Goal: Task Accomplishment & Management: Use online tool/utility

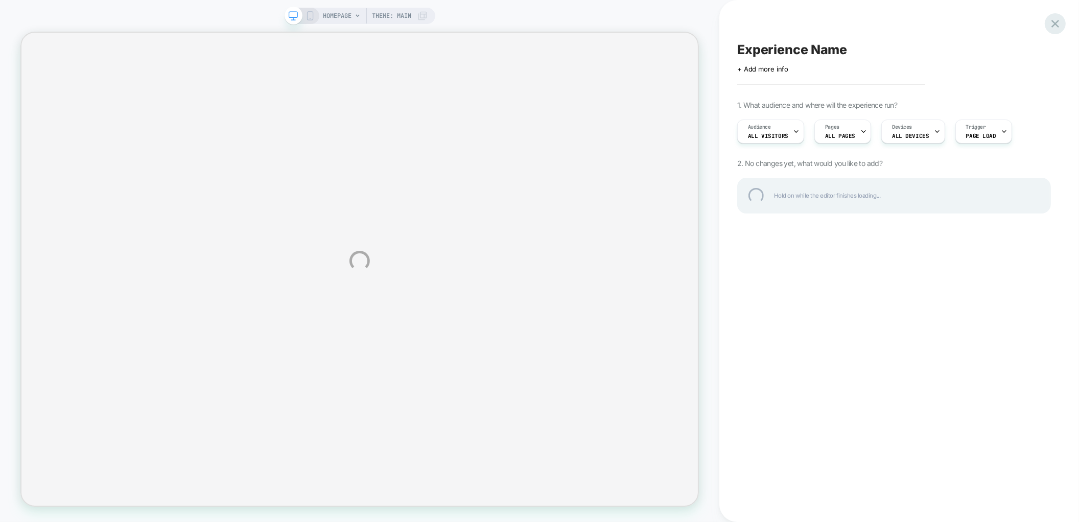
click at [1057, 24] on div at bounding box center [1055, 23] width 21 height 21
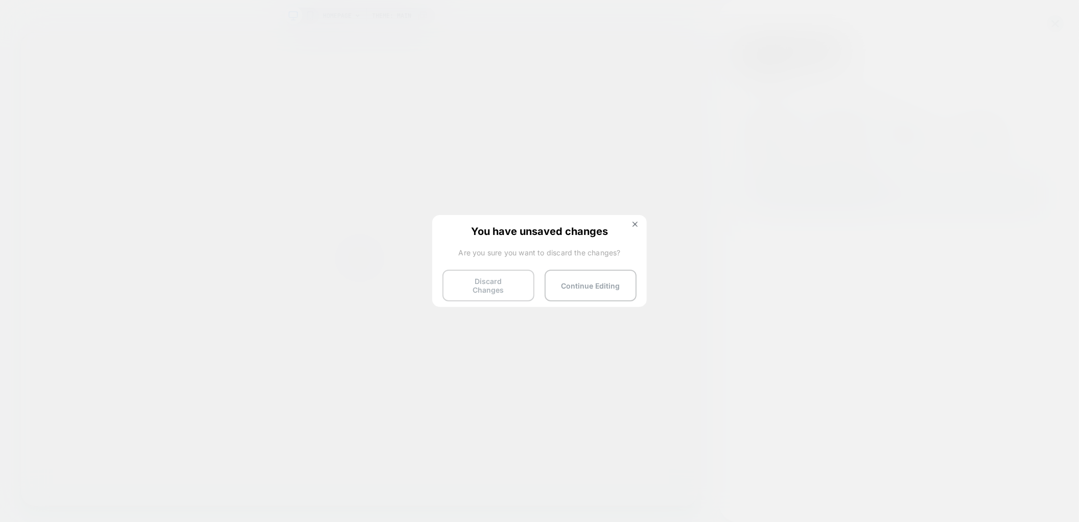
click at [519, 285] on button "Discard Changes" at bounding box center [488, 286] width 92 height 32
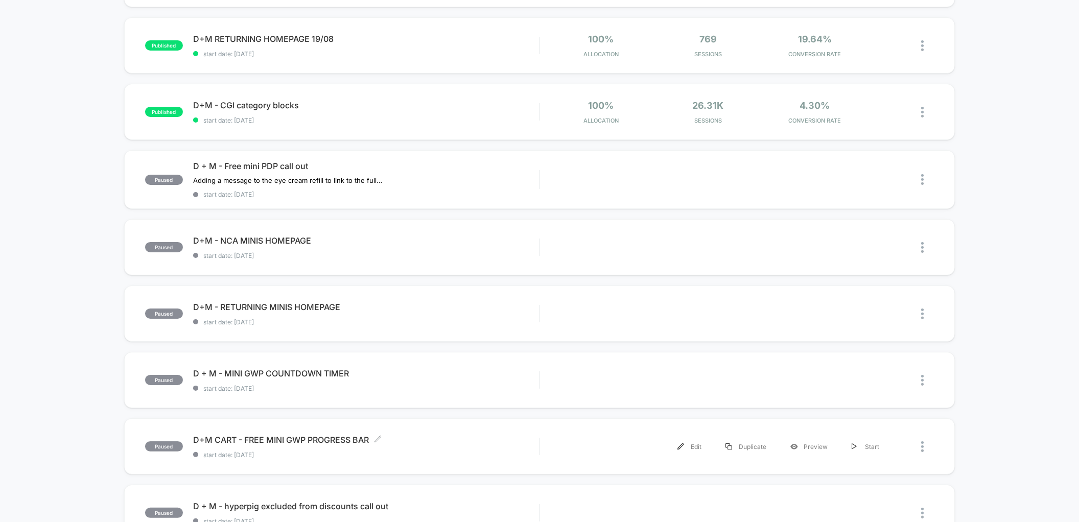
scroll to position [125, 0]
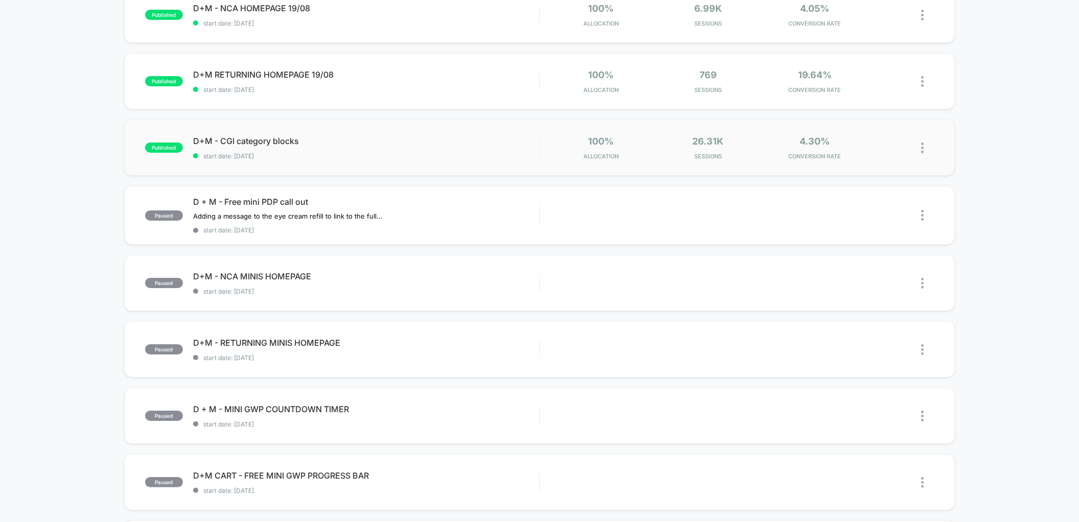
click at [283, 152] on span "start date: [DATE]" at bounding box center [366, 156] width 346 height 8
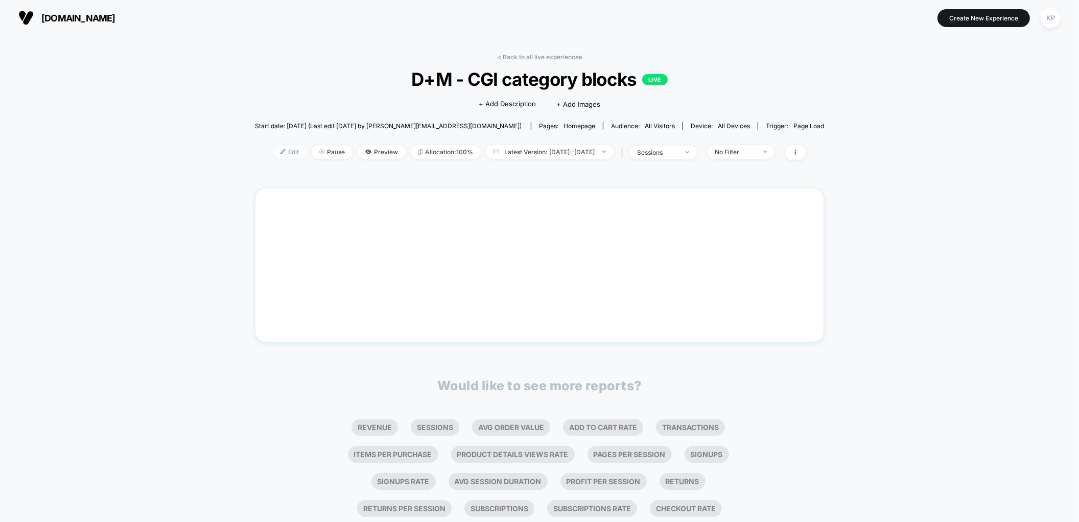
click at [273, 157] on span "Edit" at bounding box center [290, 152] width 34 height 14
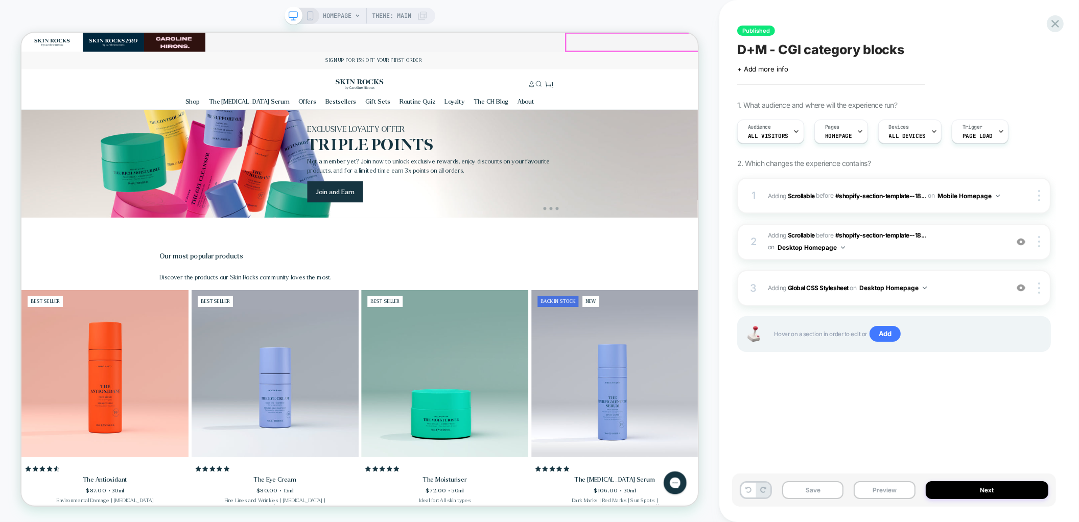
click at [1078, 49] on button "Close" at bounding box center [1090, 45] width 7 height 9
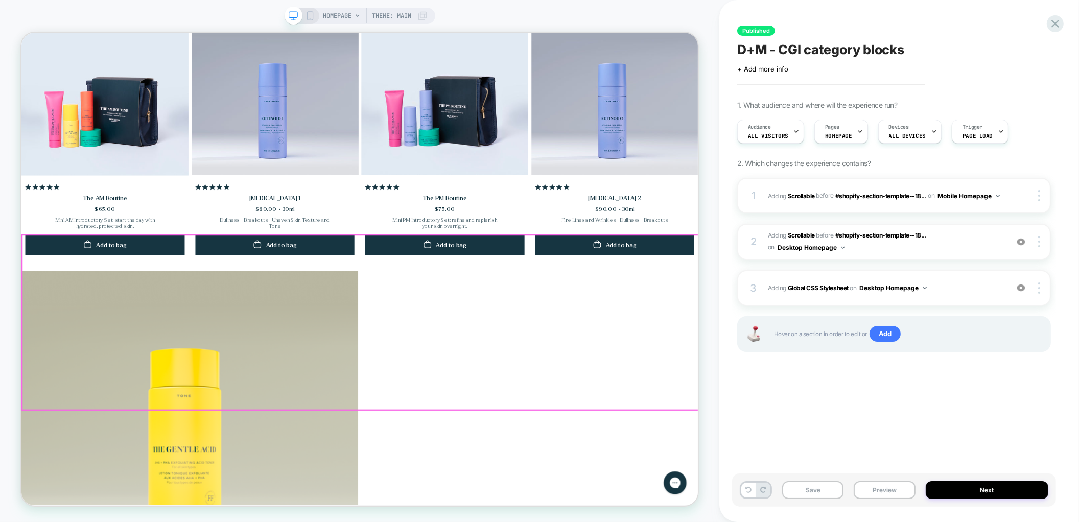
scroll to position [728, 0]
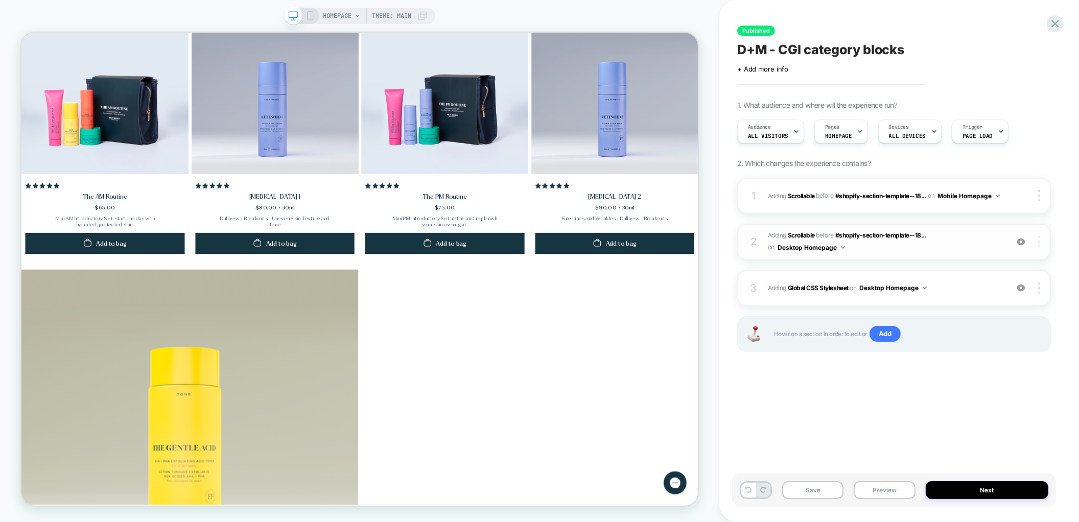
click at [1040, 242] on img at bounding box center [1039, 241] width 2 height 11
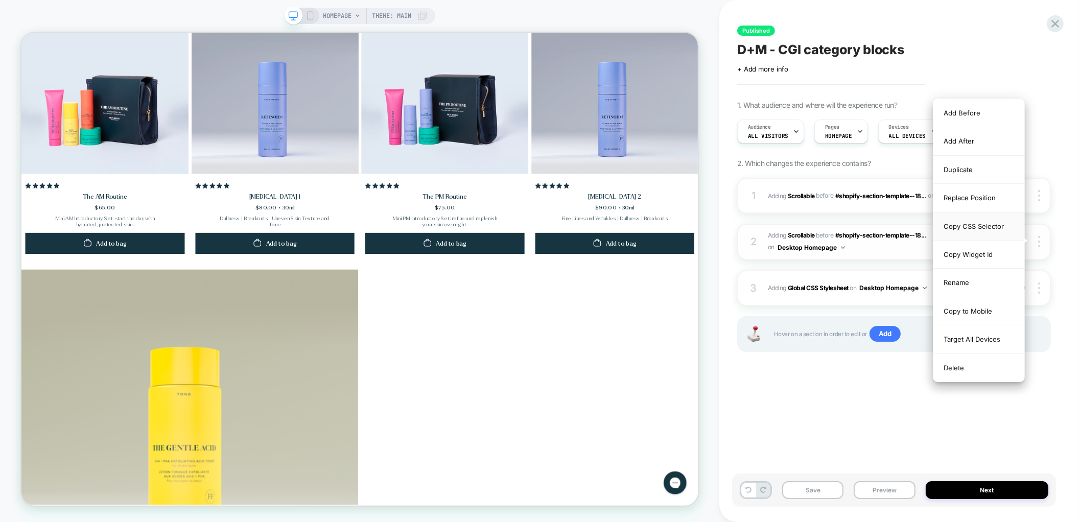
scroll to position [0, 1807]
click at [0, 0] on div "Replace Position" at bounding box center [0, 0] width 0 height 0
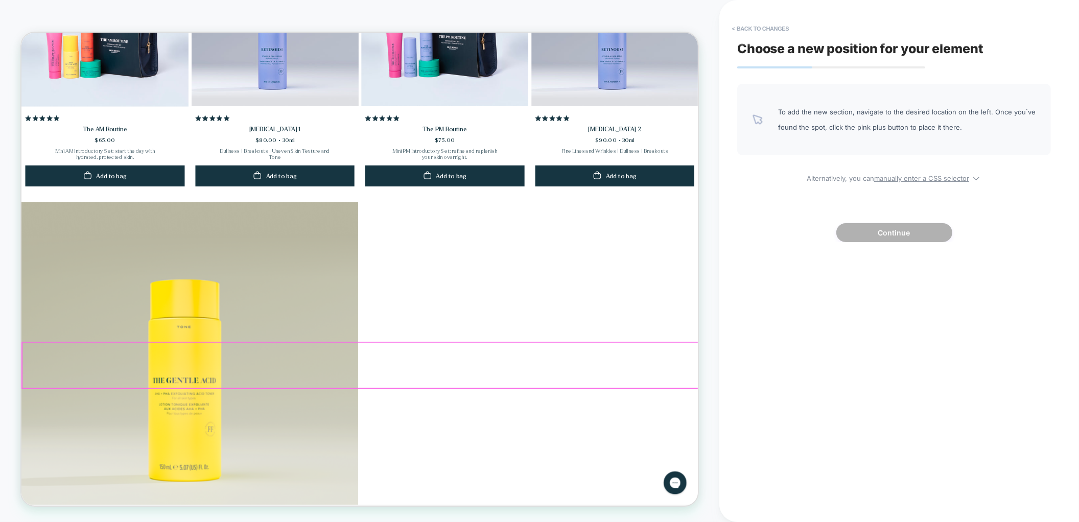
scroll to position [0, 0]
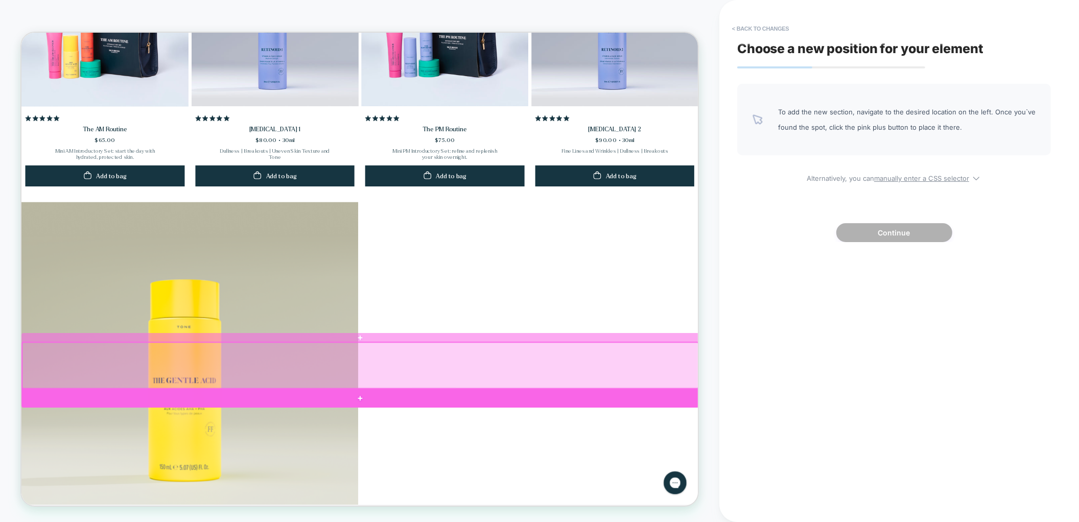
click at [882, 520] on div at bounding box center [473, 520] width 904 height 25
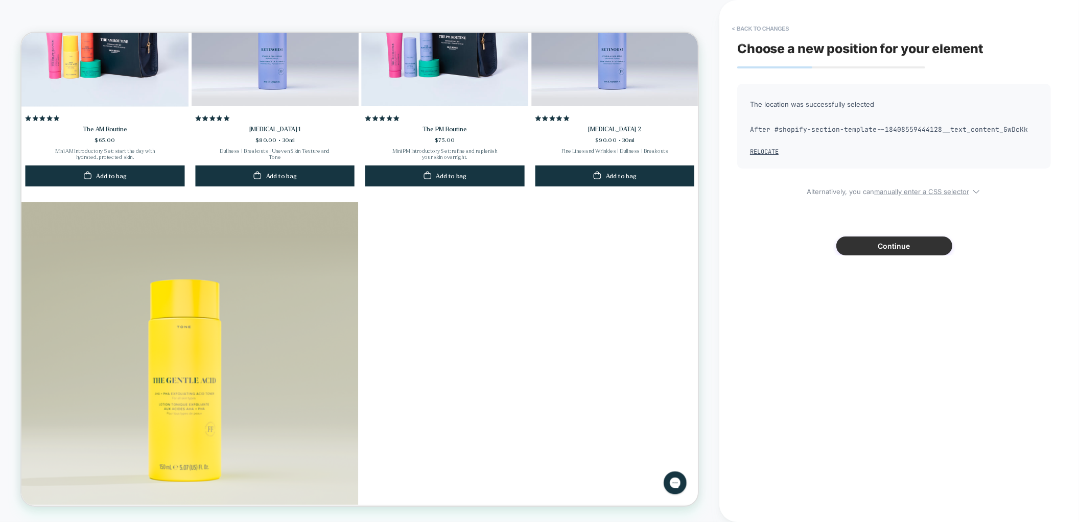
click at [919, 247] on button "Continue" at bounding box center [894, 246] width 116 height 19
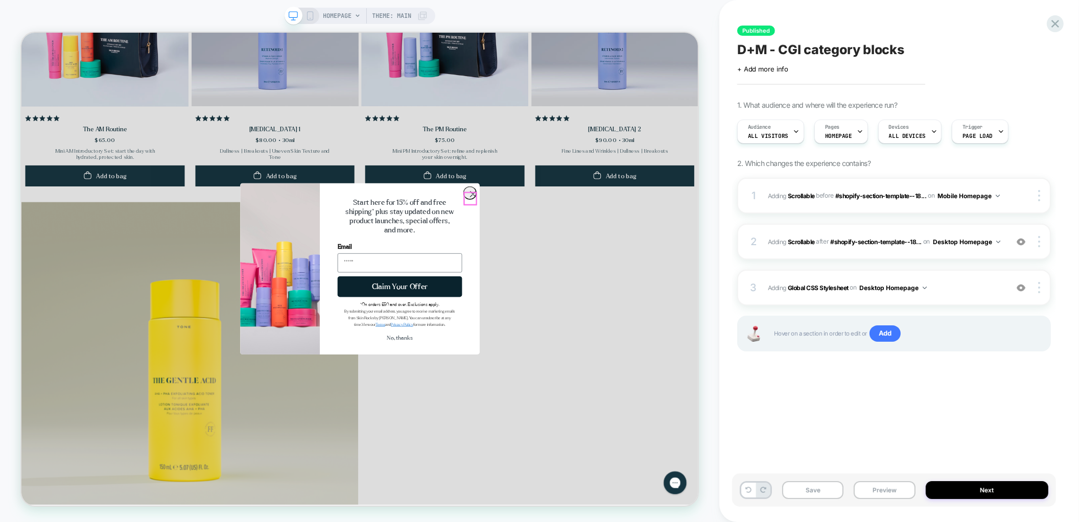
click at [619, 251] on circle "Close dialog" at bounding box center [623, 247] width 17 height 17
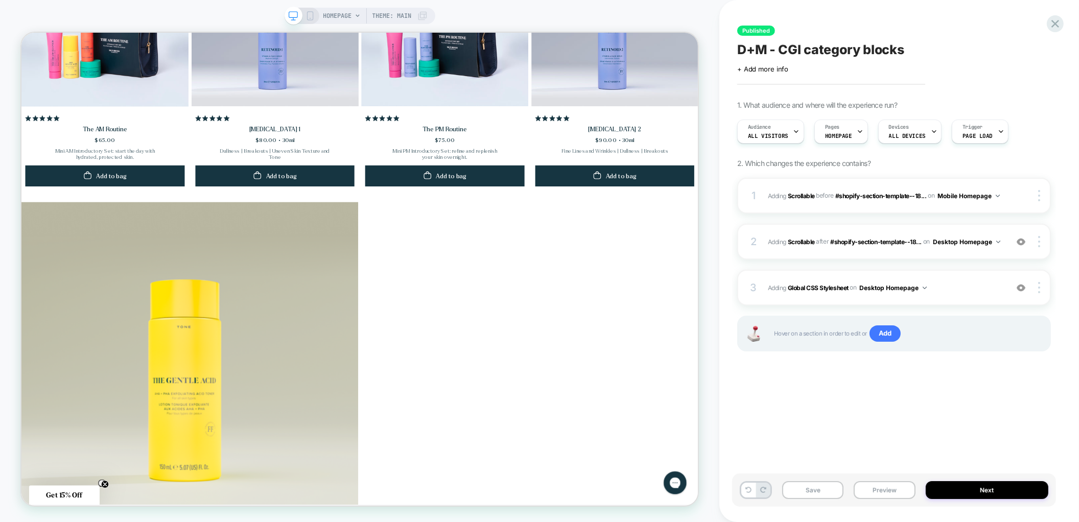
scroll to position [0, 903]
click at [310, 15] on icon at bounding box center [310, 15] width 9 height 9
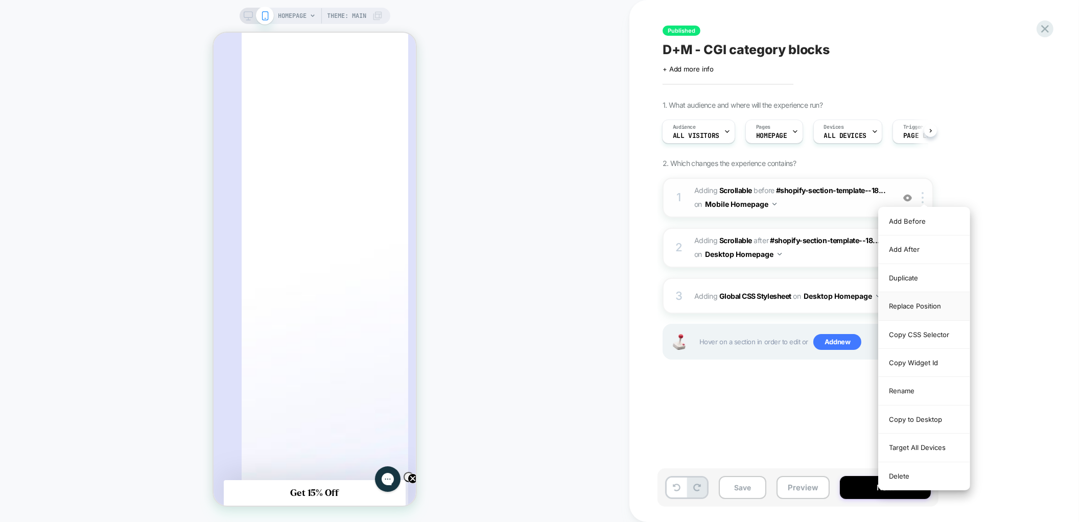
click at [912, 310] on div "Replace Position" at bounding box center [924, 306] width 91 height 28
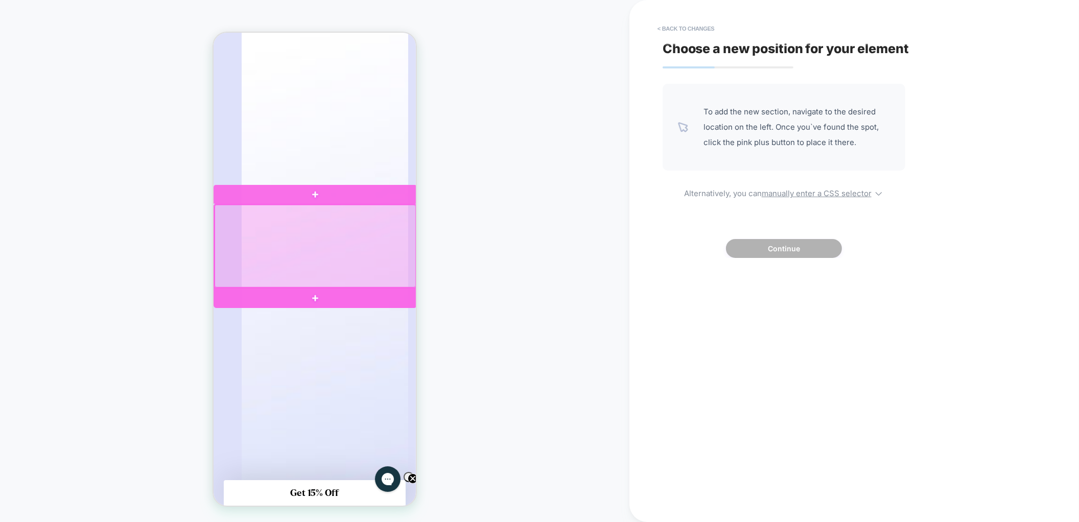
click at [381, 299] on div at bounding box center [314, 299] width 203 height 20
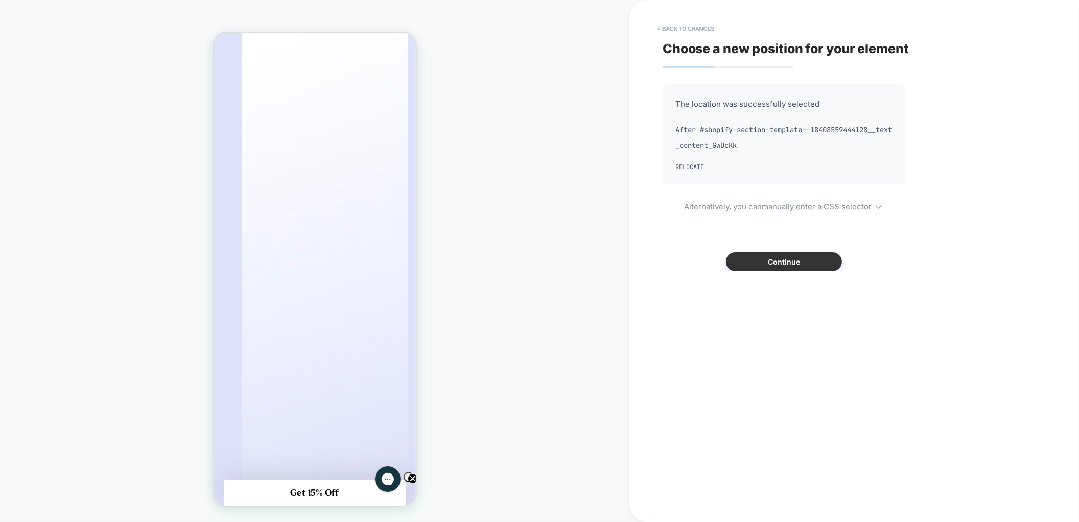
click at [759, 255] on button "Continue" at bounding box center [784, 261] width 116 height 19
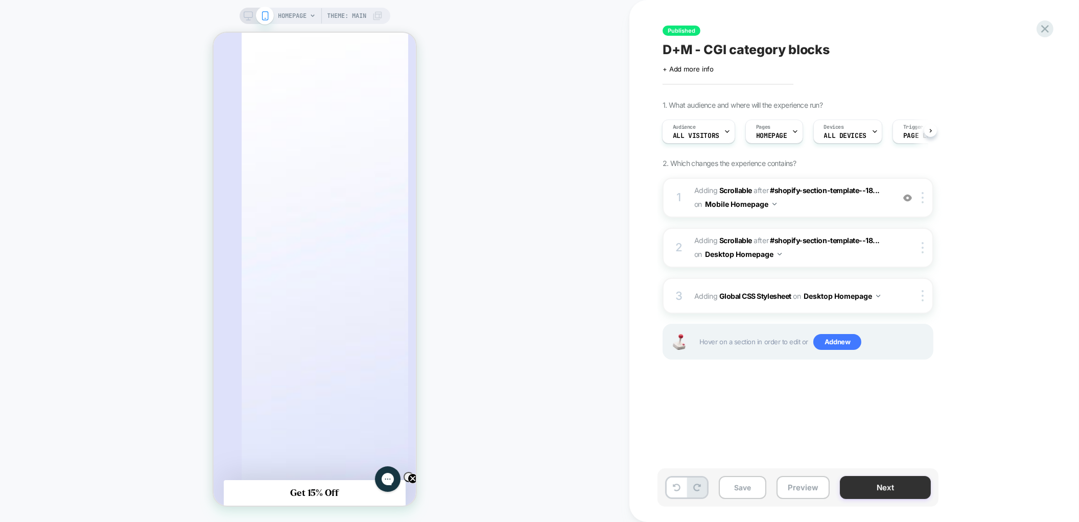
click at [890, 487] on button "Next" at bounding box center [885, 487] width 91 height 23
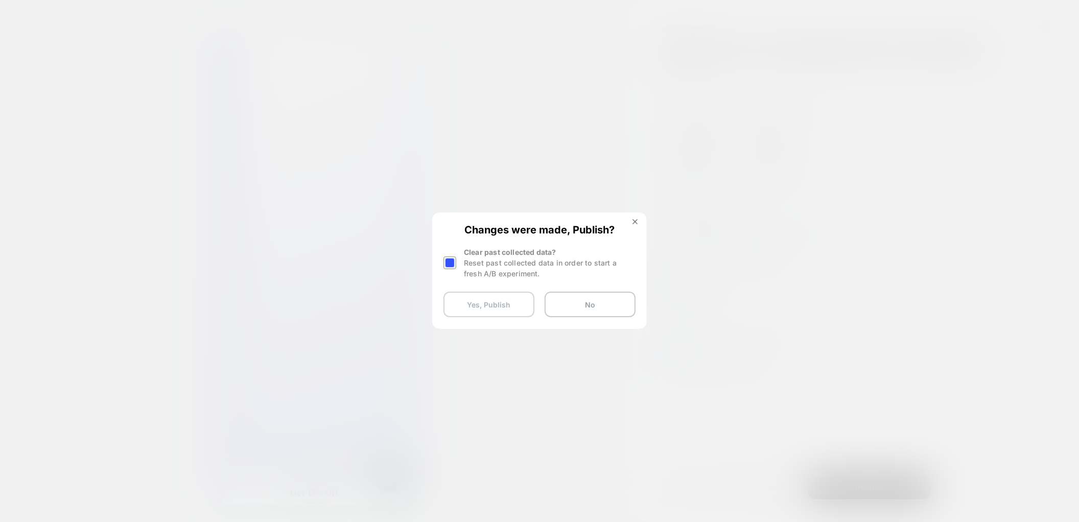
click at [488, 308] on button "Yes, Publish" at bounding box center [488, 305] width 91 height 26
